Goal: Information Seeking & Learning: Learn about a topic

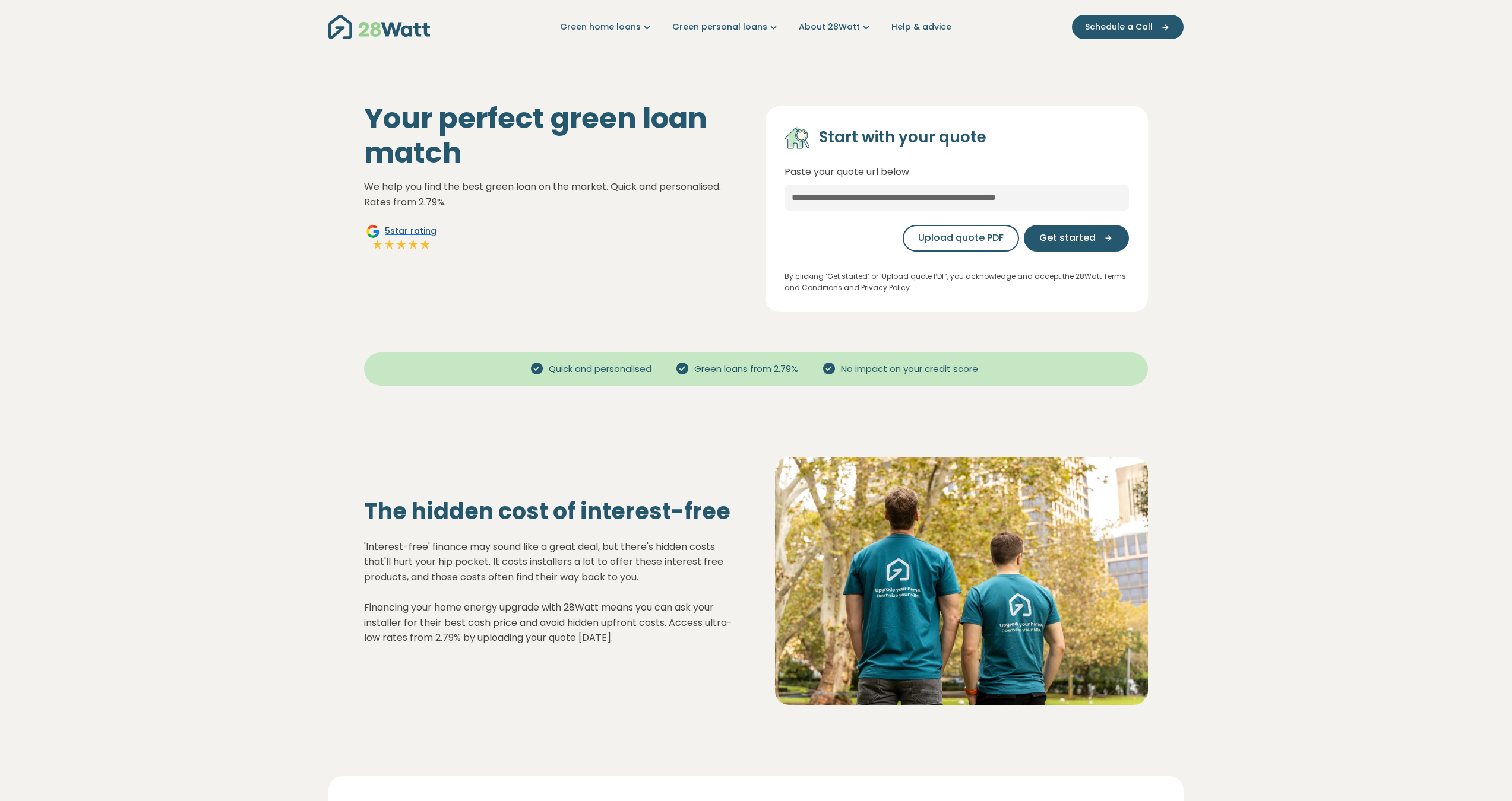
click at [404, 31] on img "Main navigation" at bounding box center [379, 27] width 102 height 24
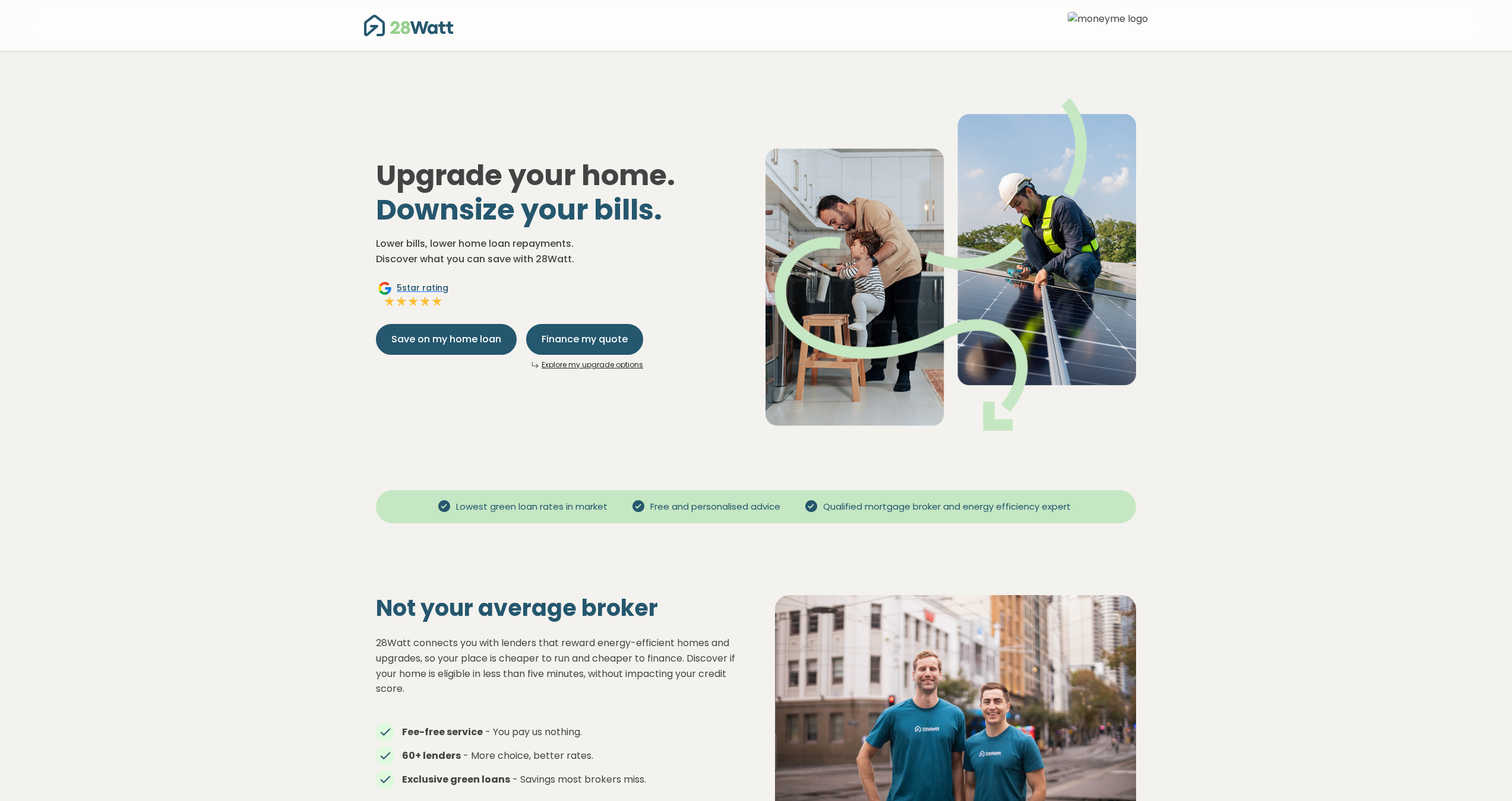
click at [1131, 26] on img at bounding box center [1108, 25] width 80 height 27
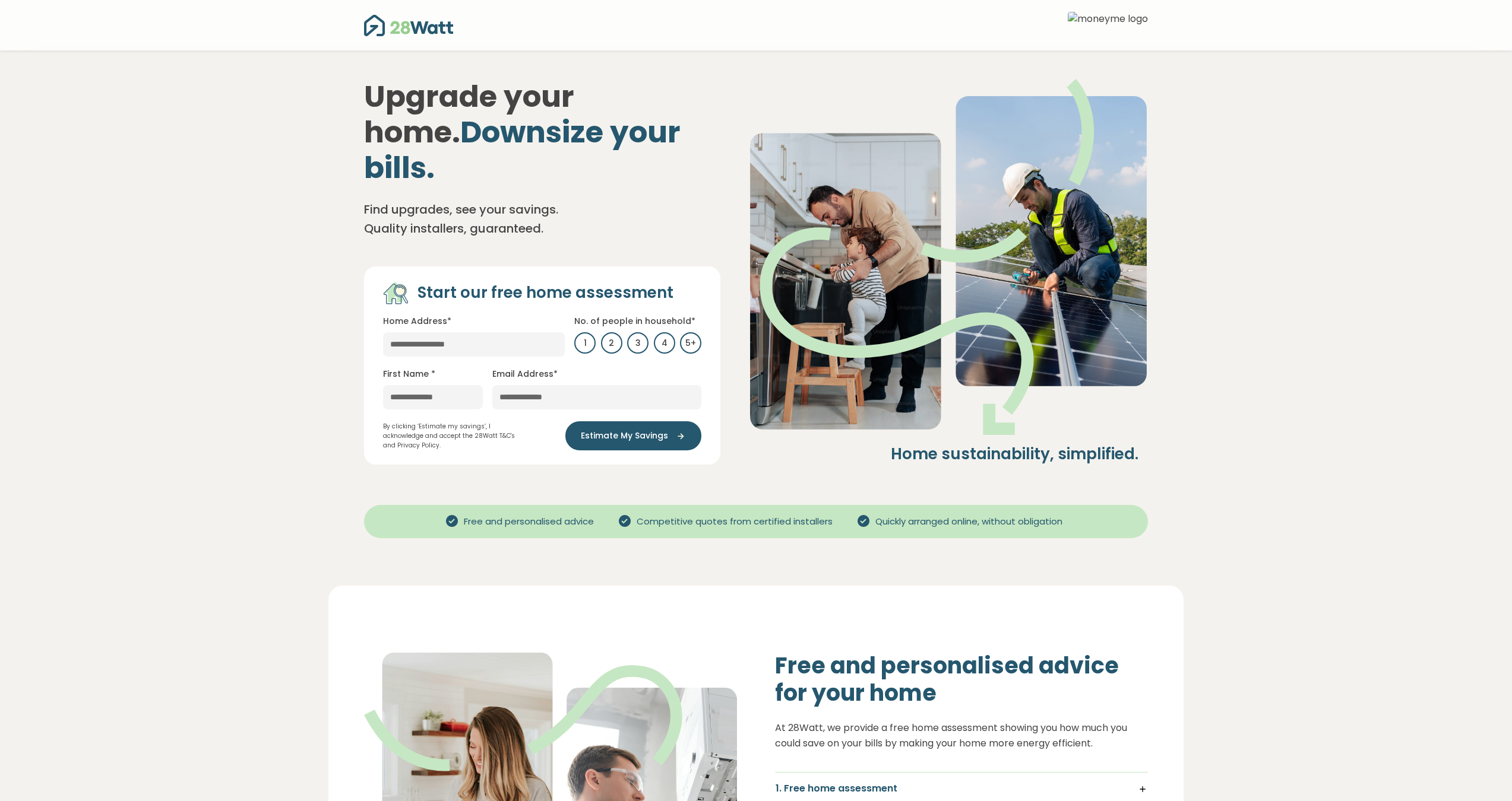
drag, startPoint x: 1366, startPoint y: 236, endPoint x: 1353, endPoint y: 232, distance: 13.6
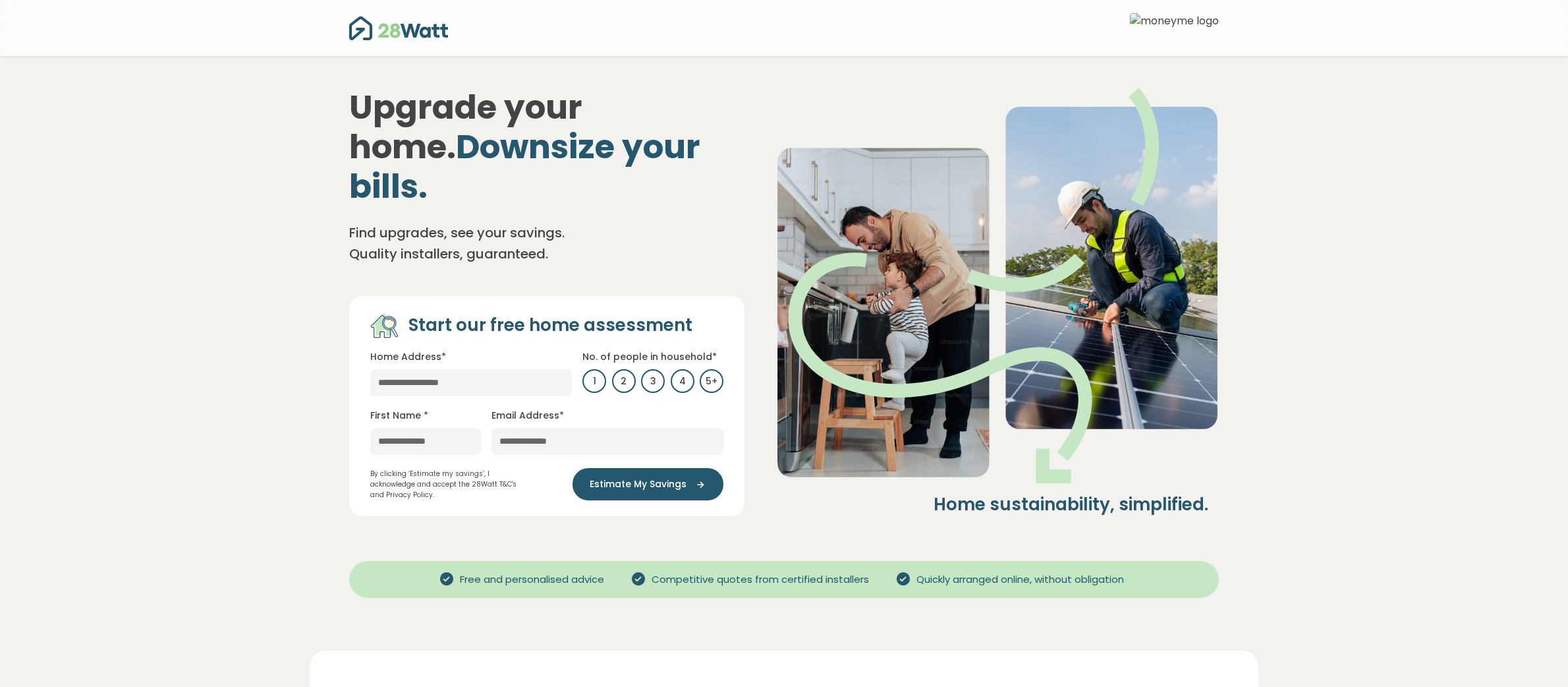
click at [790, 494] on h4 "Home sustainability, simplified." at bounding box center [992, 505] width 432 height 23
click at [1199, 30] on img at bounding box center [1174, 28] width 89 height 30
click at [1203, 27] on img at bounding box center [1174, 28] width 89 height 30
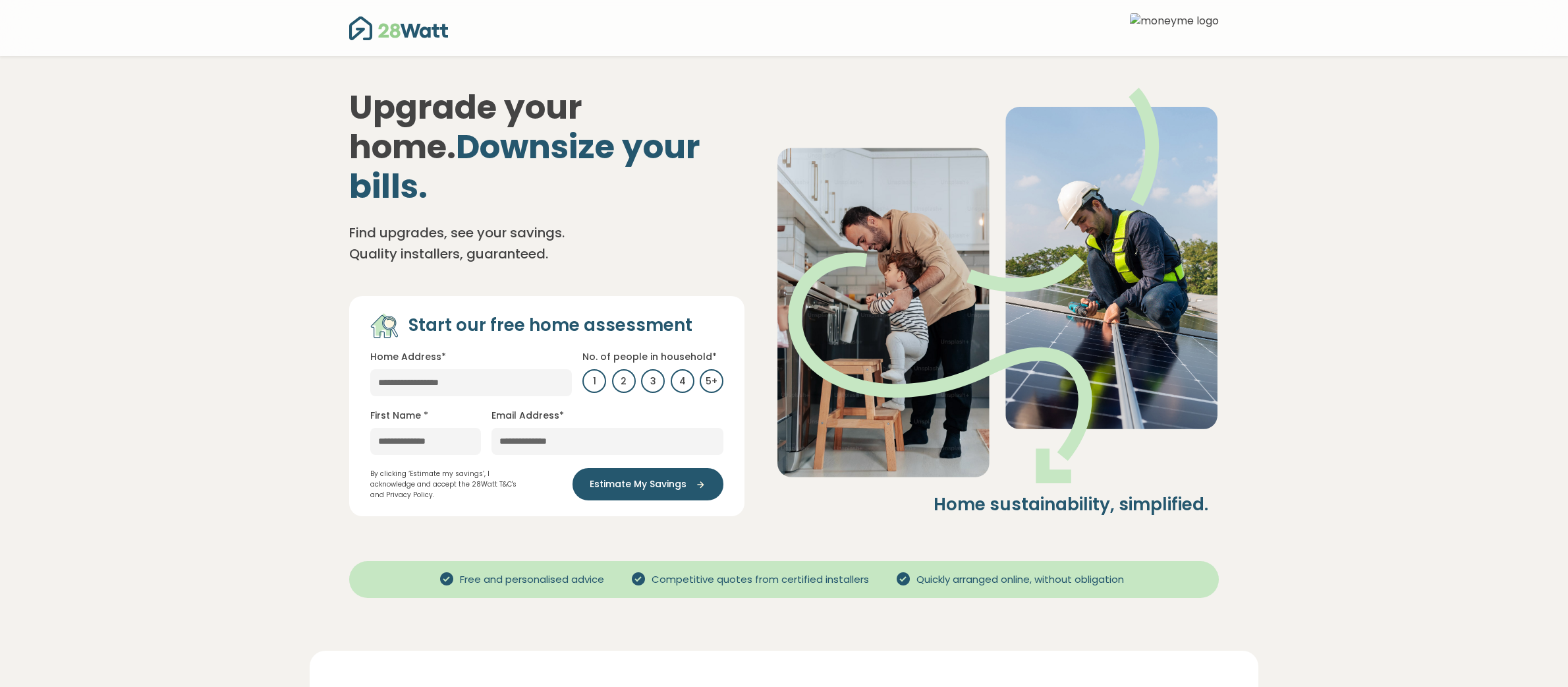
click at [1203, 27] on img at bounding box center [1174, 28] width 89 height 30
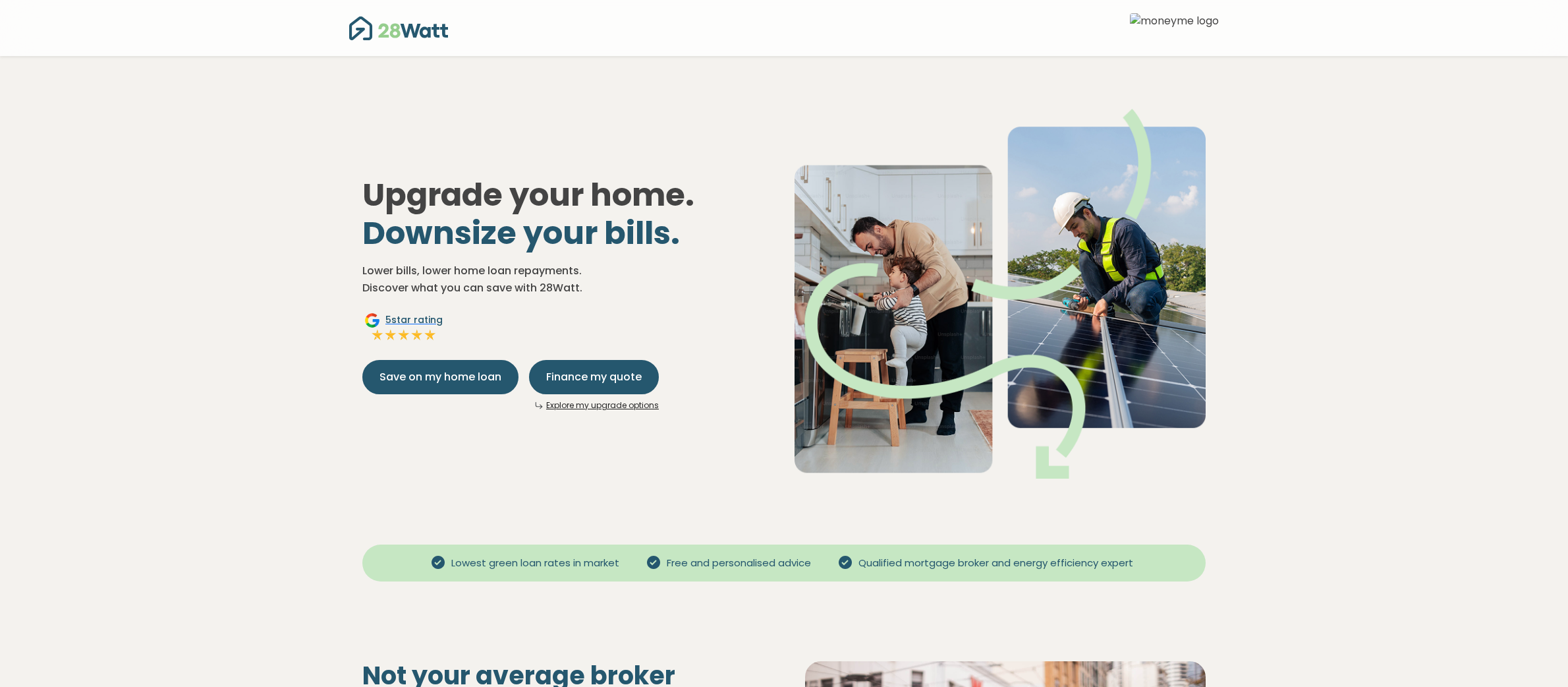
click at [611, 406] on link "Explore my upgrade options" at bounding box center [603, 405] width 113 height 11
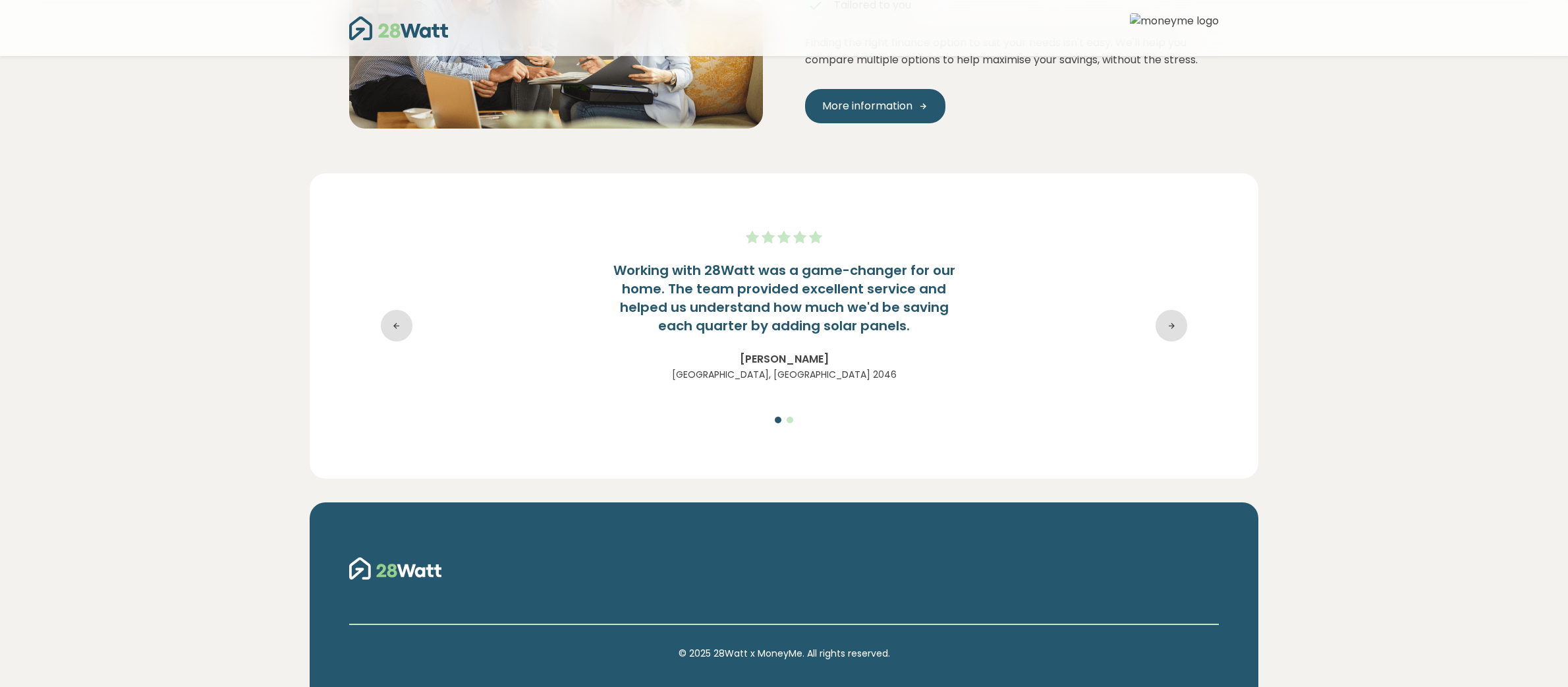
scroll to position [2104, 0]
